Goal: Obtain resource: Download file/media

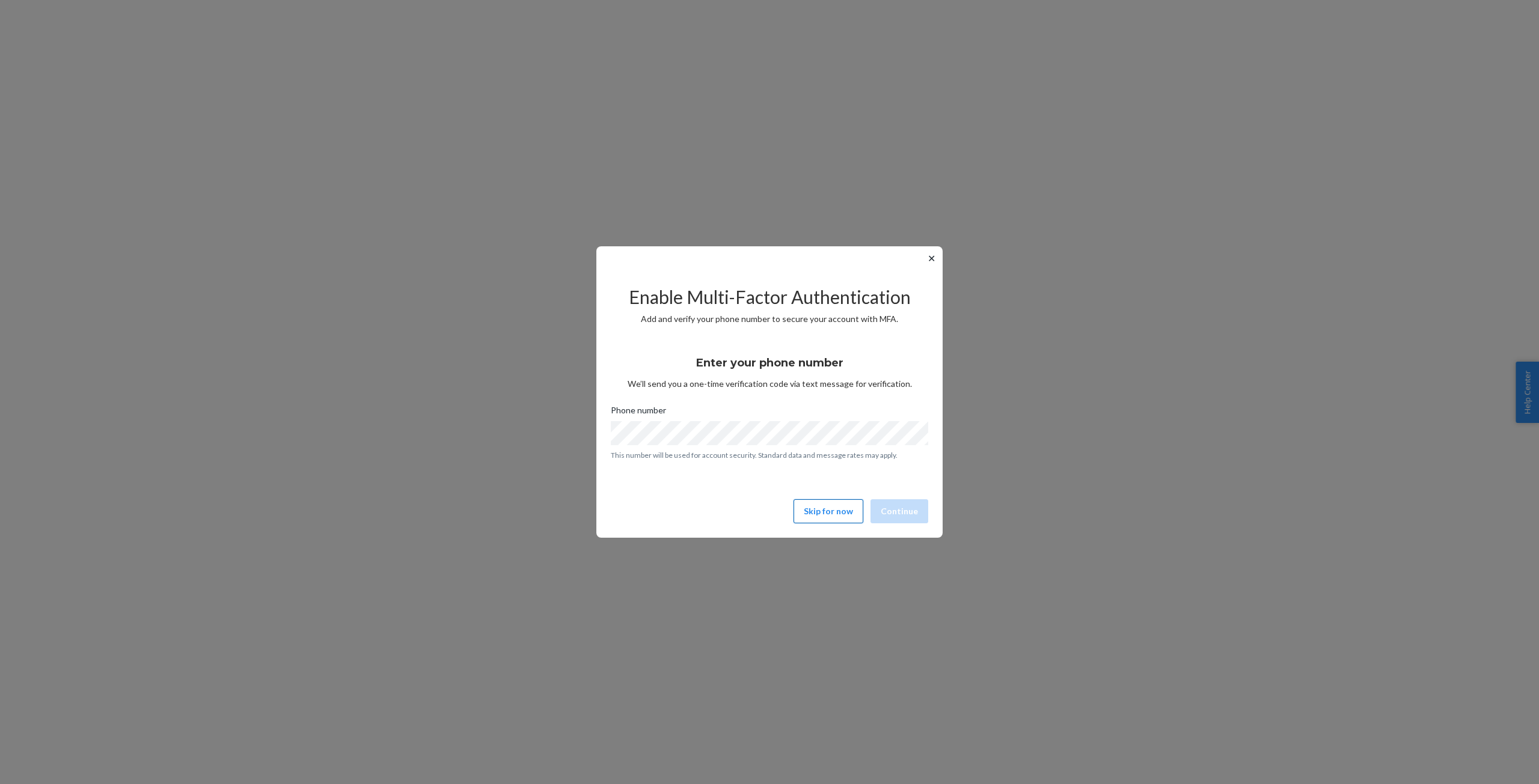
click at [816, 514] on button "Skip for now" at bounding box center [828, 511] width 70 height 24
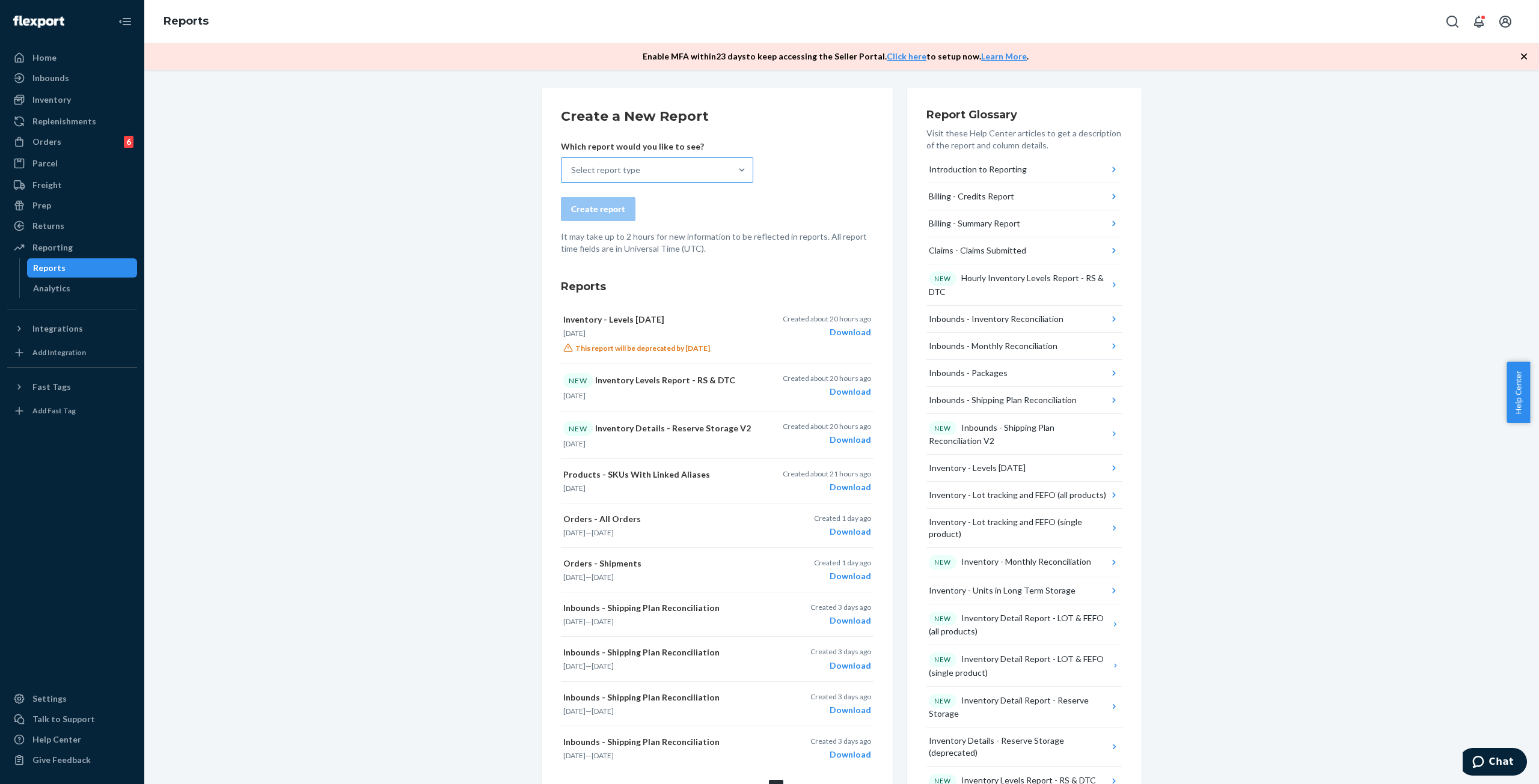
click at [642, 174] on div "Select report type" at bounding box center [646, 170] width 169 height 24
click at [572, 174] on input "Select report type" at bounding box center [572, 170] width 1 height 12
click at [650, 291] on div "Orders - All Orders" at bounding box center [664, 297] width 192 height 12
click at [572, 176] on input "option Orders - All Orders focused, 19 of 32. 32 results available. Use Up and …" at bounding box center [572, 170] width 1 height 12
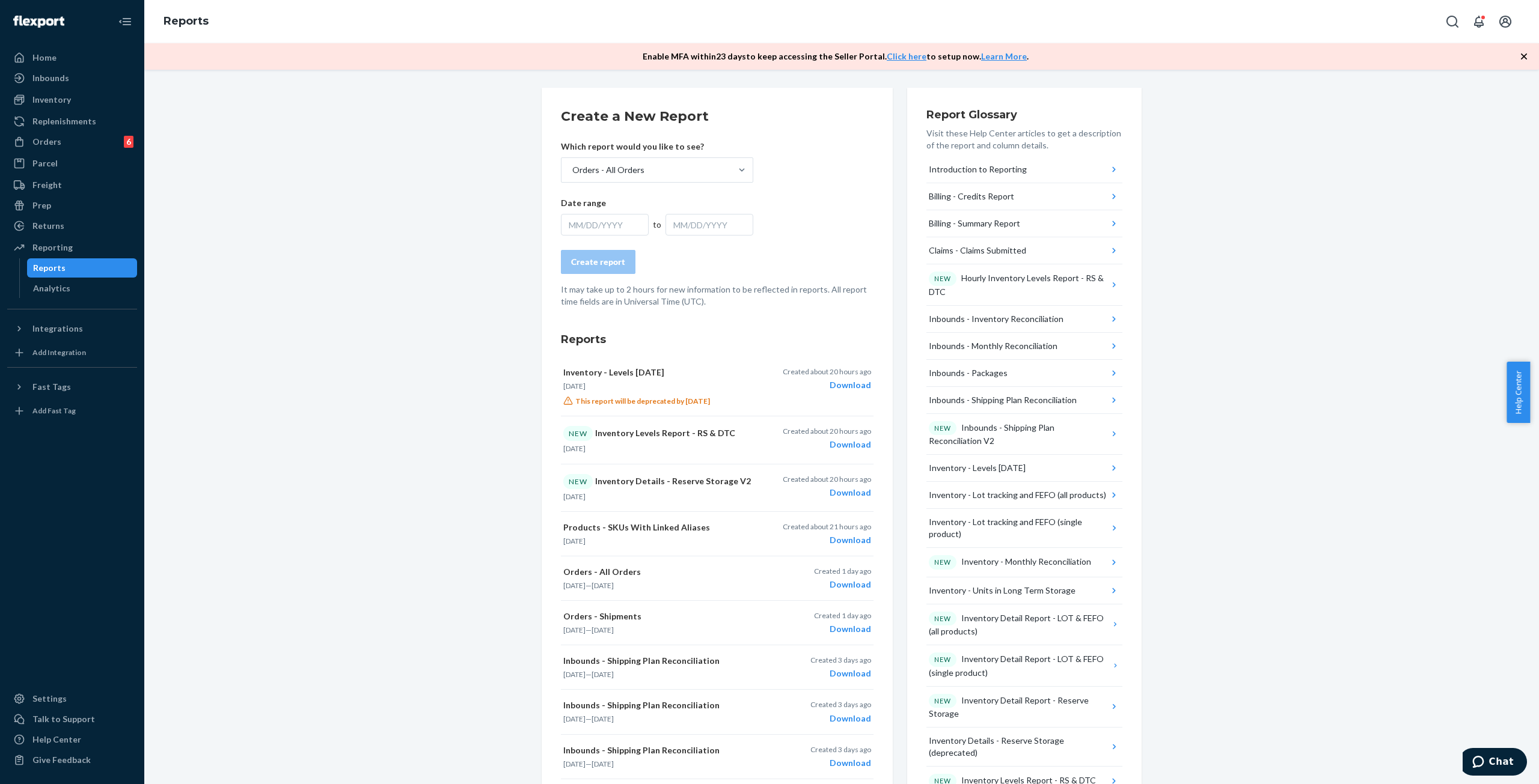
click at [598, 225] on div "MM/DD/YYYY" at bounding box center [604, 224] width 88 height 22
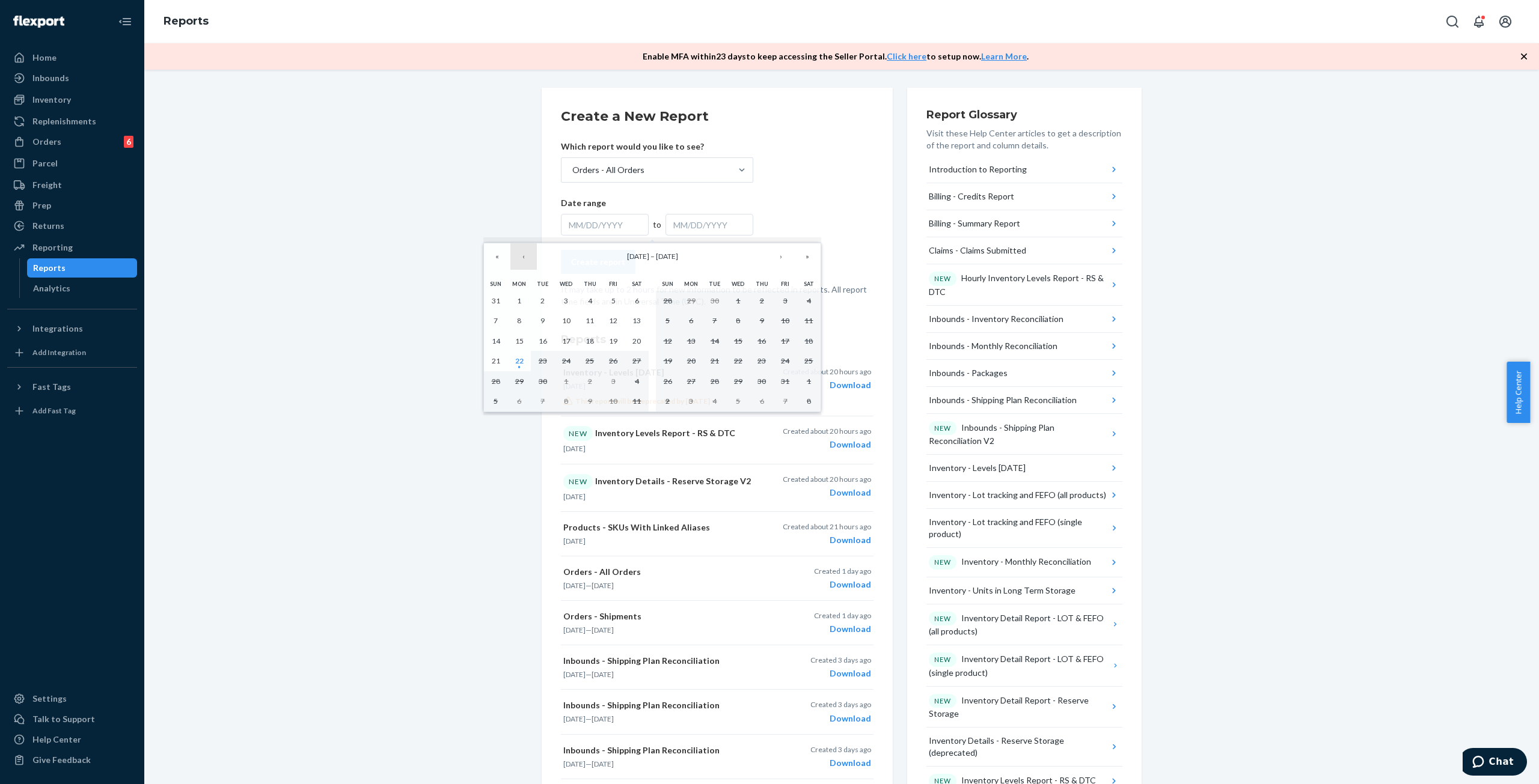
click at [529, 254] on button "‹" at bounding box center [523, 257] width 26 height 26
click at [586, 361] on abbr "21" at bounding box center [589, 361] width 8 height 9
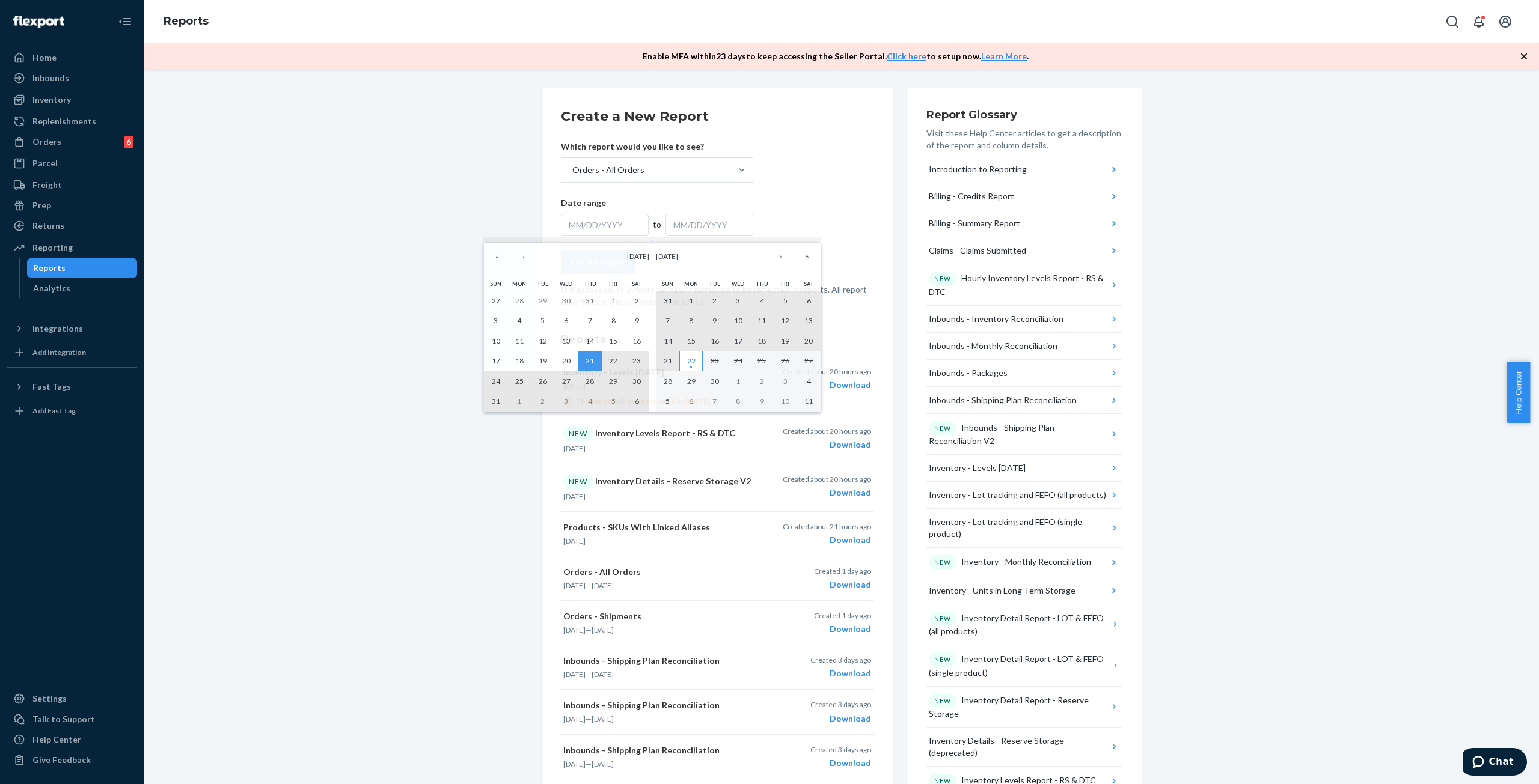
click at [687, 365] on abbr "22" at bounding box center [691, 361] width 8 height 9
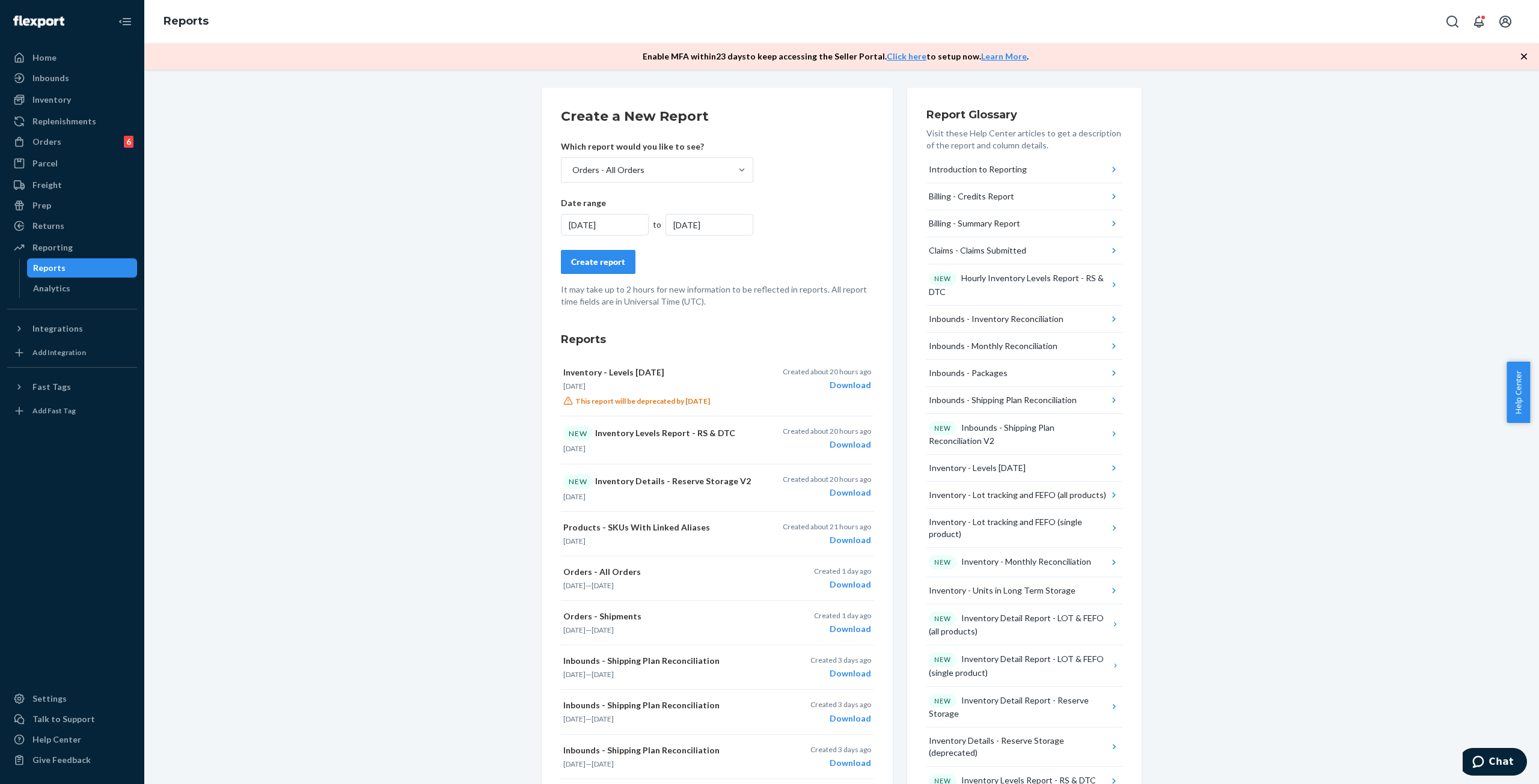
click at [582, 265] on div "Create report" at bounding box center [598, 262] width 54 height 12
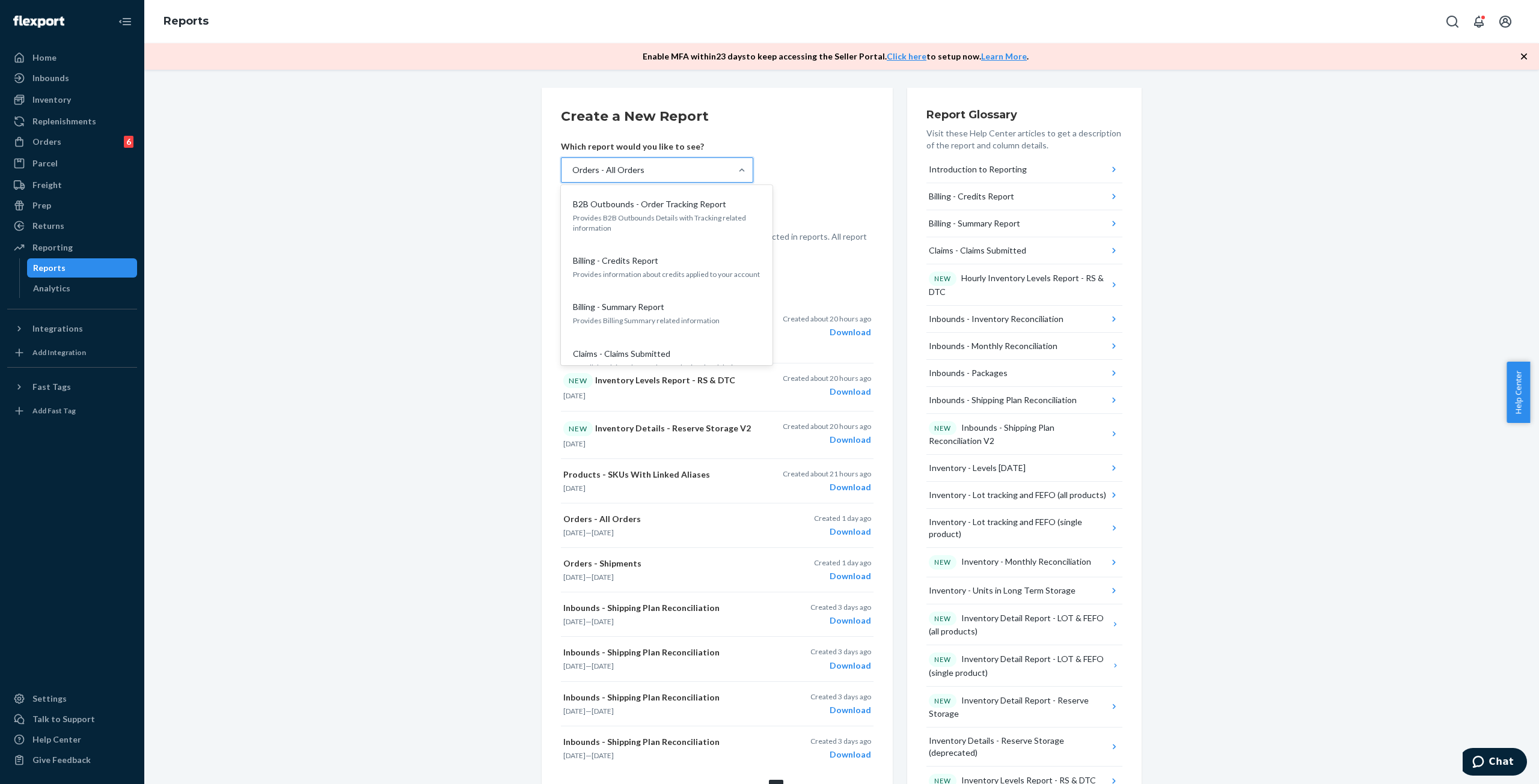
click at [616, 175] on div "Orders - All Orders" at bounding box center [608, 170] width 72 height 12
click at [572, 175] on input "option Orders - All Orders, selected. option B2B Outbounds - Order Tracking Rep…" at bounding box center [572, 170] width 1 height 12
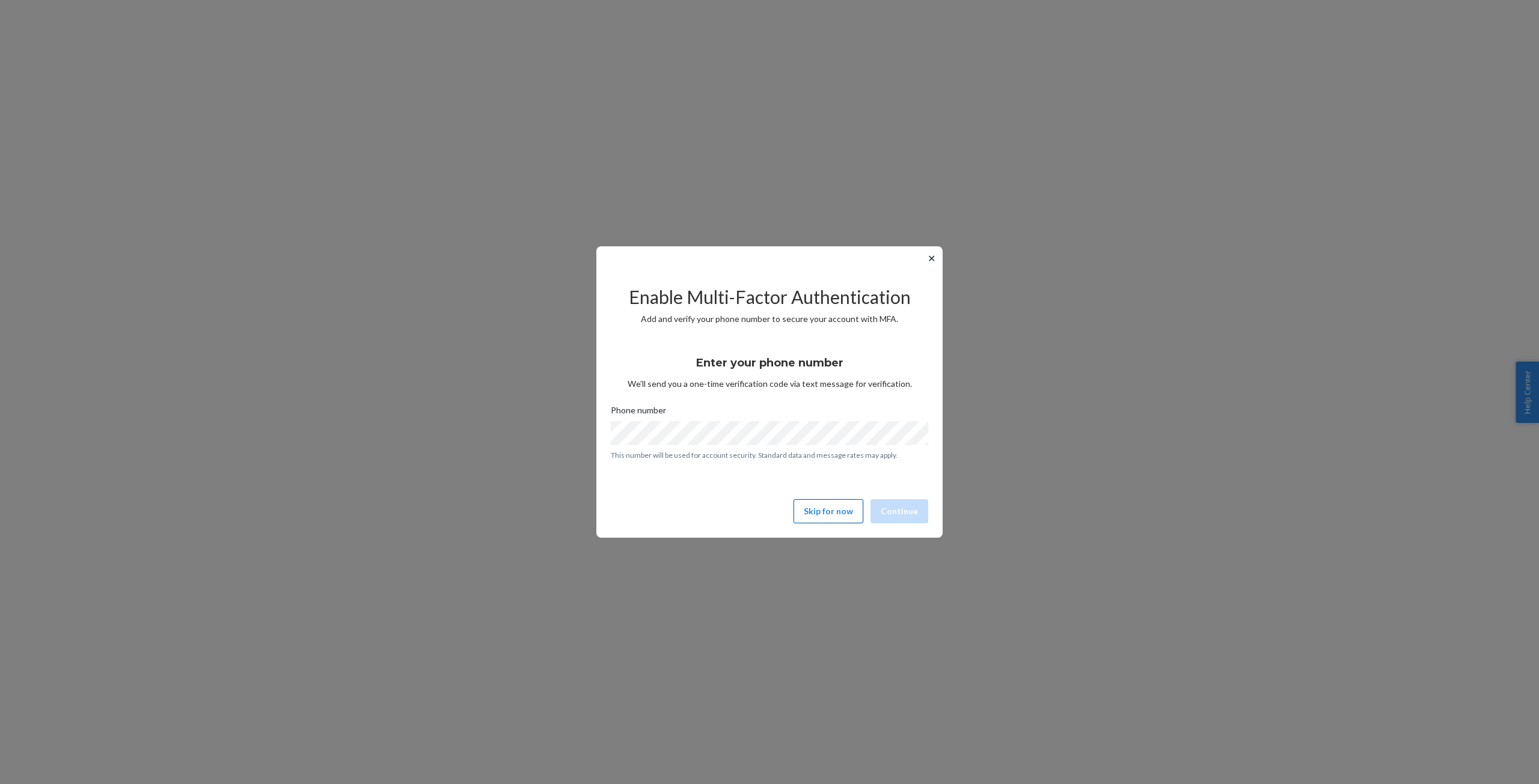
click at [830, 516] on button "Skip for now" at bounding box center [828, 511] width 70 height 24
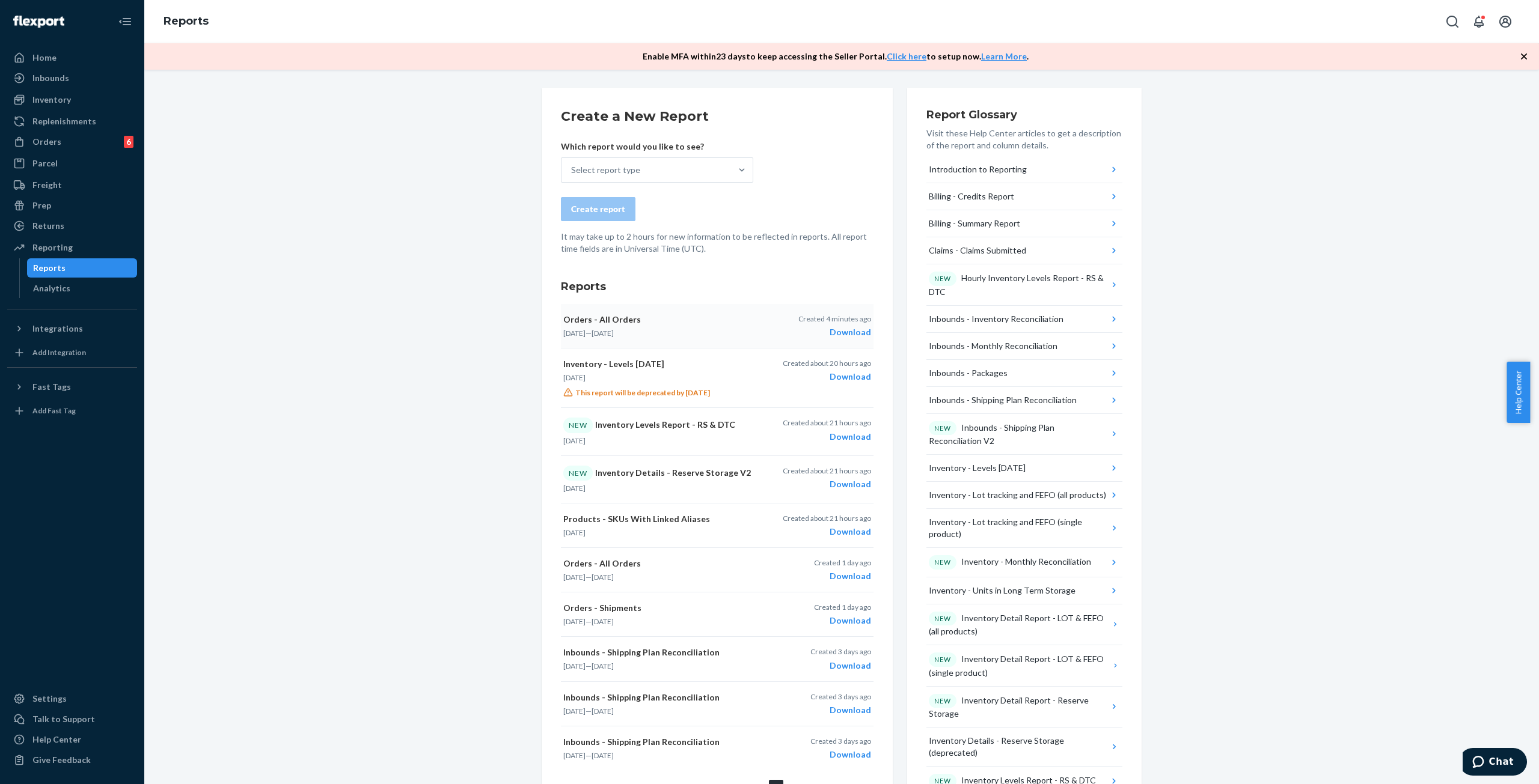
click at [845, 333] on div "Download" at bounding box center [835, 333] width 73 height 12
